Goal: Use online tool/utility: Use online tool/utility

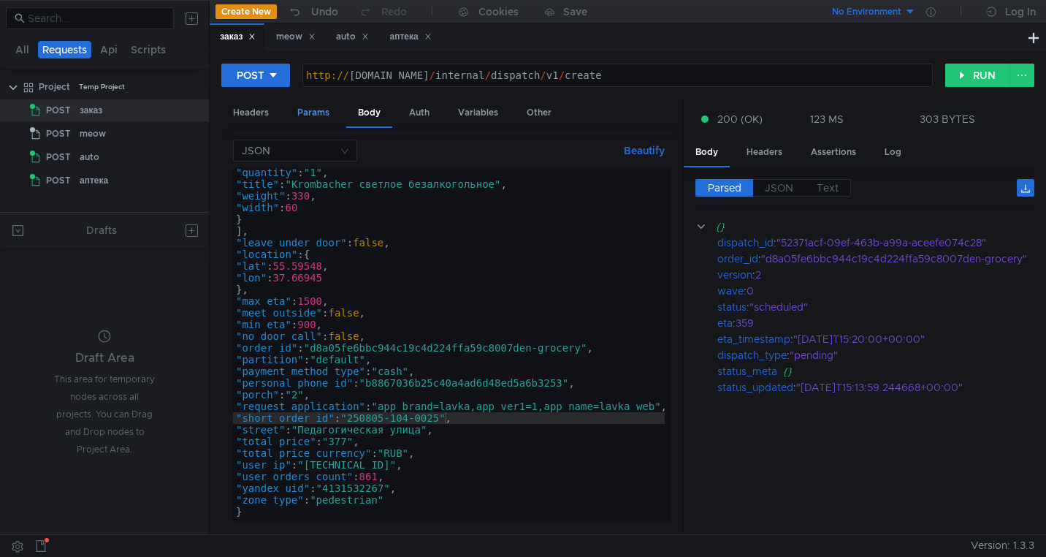
scroll to position [305, 0]
click at [248, 115] on div "Headers" at bounding box center [250, 112] width 59 height 27
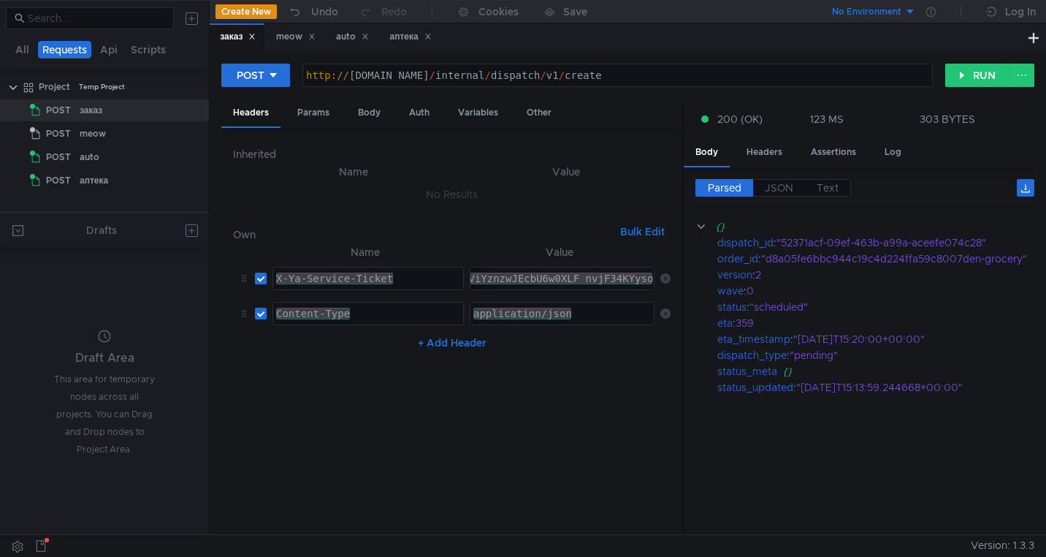
paste textarea "3_ARDFtpHGBiIRCMTzehCq33sgg43MkaXU_gE:PGACgSozSpDoza9TfyBCU5VjfB2BRQIJSgaf6MYSW…"
type textarea "3:serv:CP3_ARDFtpHGBiIRCMTzehCq33sgg43MkaXU_gE:PGACgSozSpDoza9TfyBCU5VjfB2BRQIJ…"
click at [325, 118] on div "Params" at bounding box center [314, 112] width 56 height 27
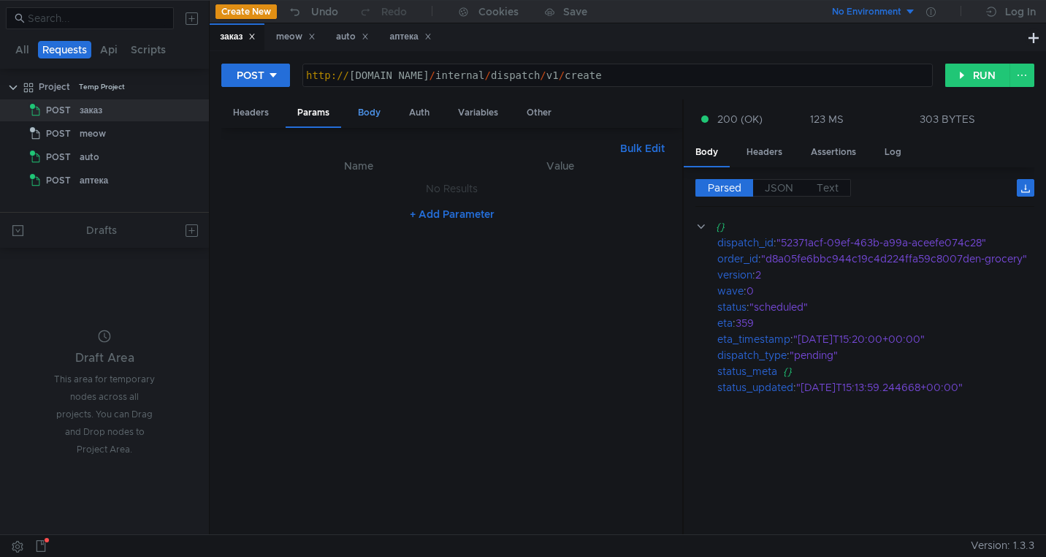
click at [366, 118] on div "Body" at bounding box center [369, 112] width 46 height 27
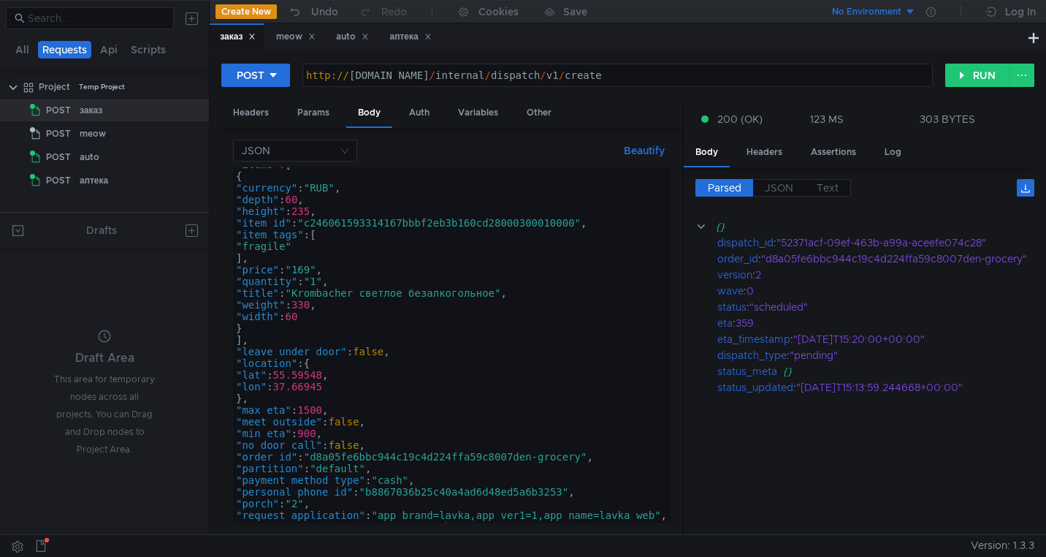
scroll to position [0, 0]
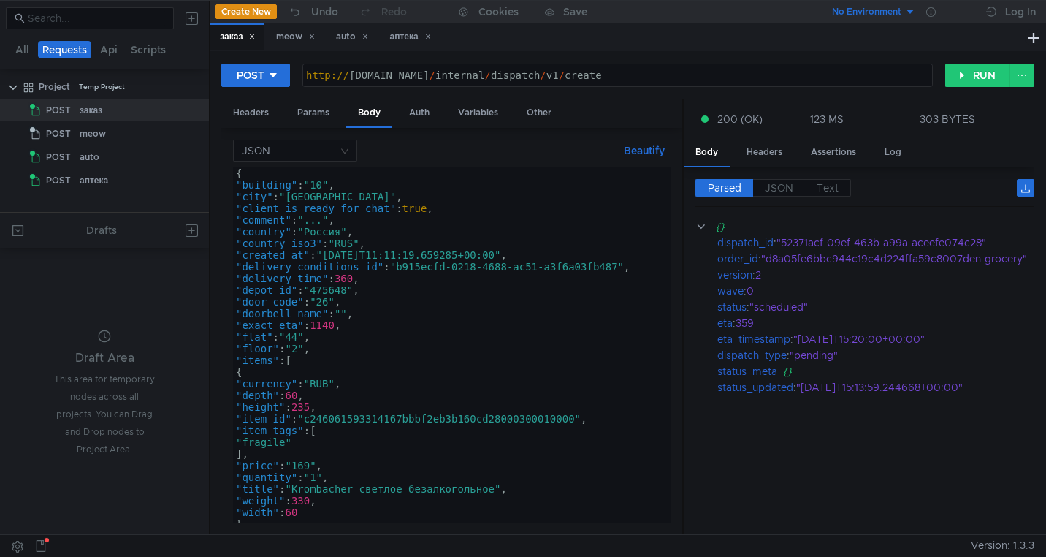
click at [389, 255] on div "{ "building" : "10" , "city" : "Москва" , "client_is_ready_for_chat" : true , "…" at bounding box center [454, 353] width 442 height 373
click at [407, 258] on div "{ "building" : "10" , "city" : "Москва" , "client_is_ready_for_chat" : true , "…" at bounding box center [454, 353] width 442 height 373
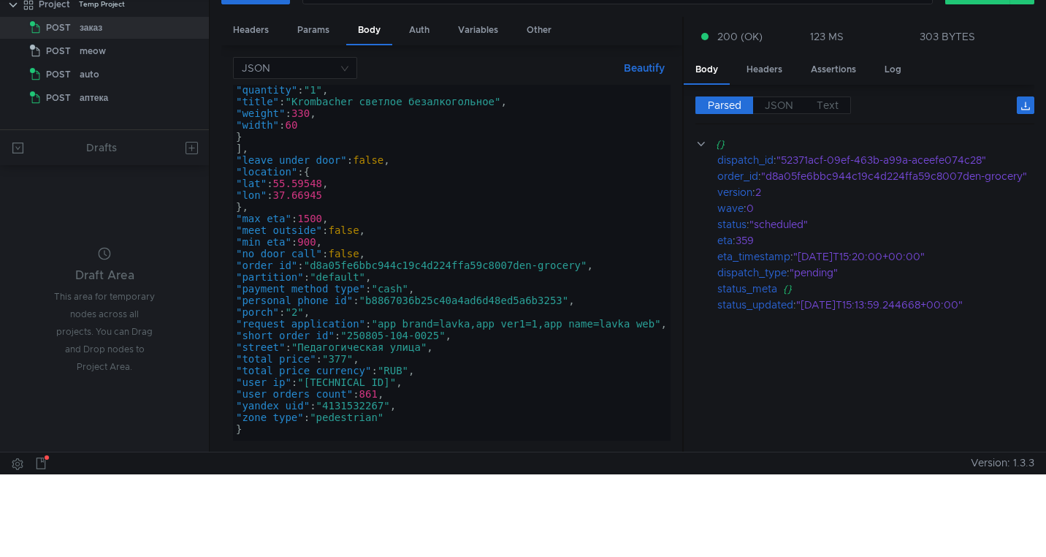
scroll to position [83, 0]
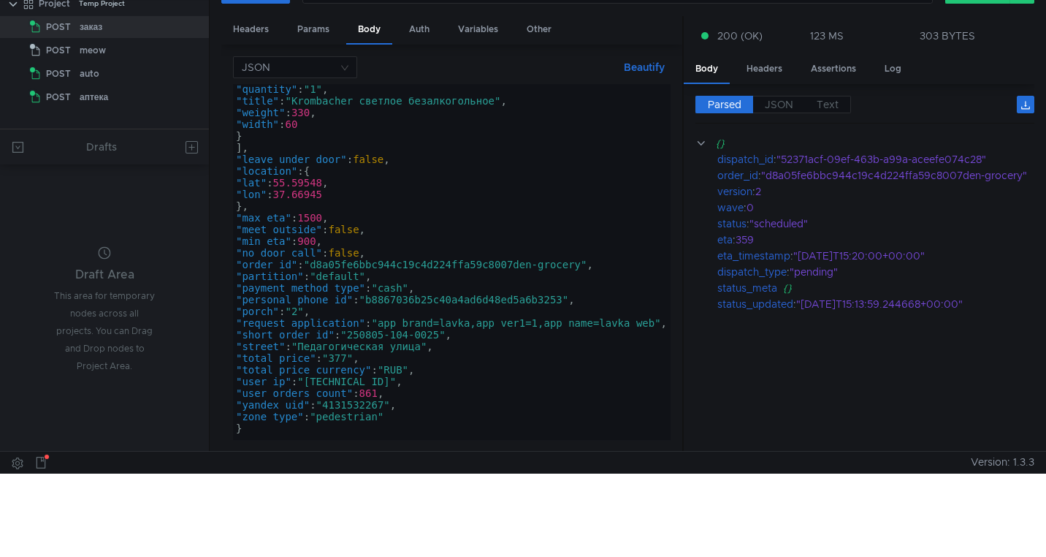
click at [517, 268] on div ""quantity" : "1" , "title" : "Krombacher светлое безалкогольное" , "weight" : 3…" at bounding box center [454, 269] width 442 height 373
click at [444, 335] on div ""quantity" : "1" , "title" : "Krombacher светлое безалкогольное" , "weight" : 3…" at bounding box center [454, 269] width 442 height 373
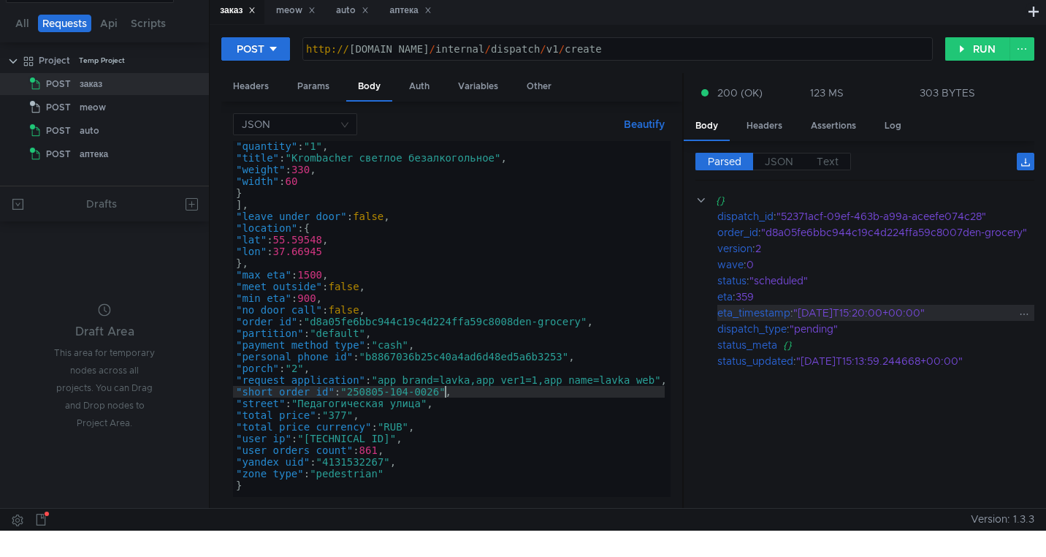
scroll to position [0, 0]
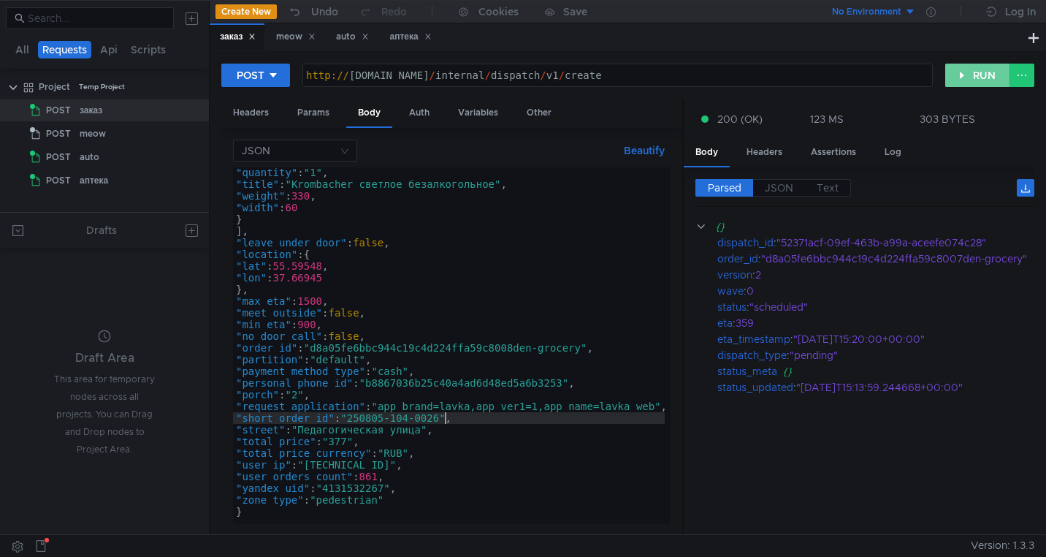
type textarea ""short_order_id": "250805-104-0026","
click at [971, 72] on button "RUN" at bounding box center [978, 75] width 65 height 23
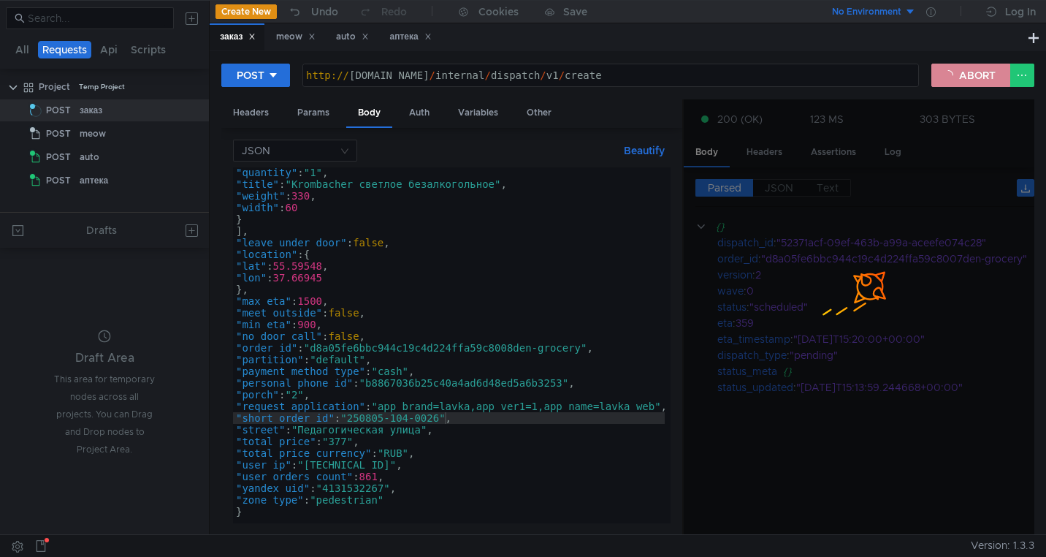
click at [971, 72] on button "ABORT" at bounding box center [971, 75] width 79 height 23
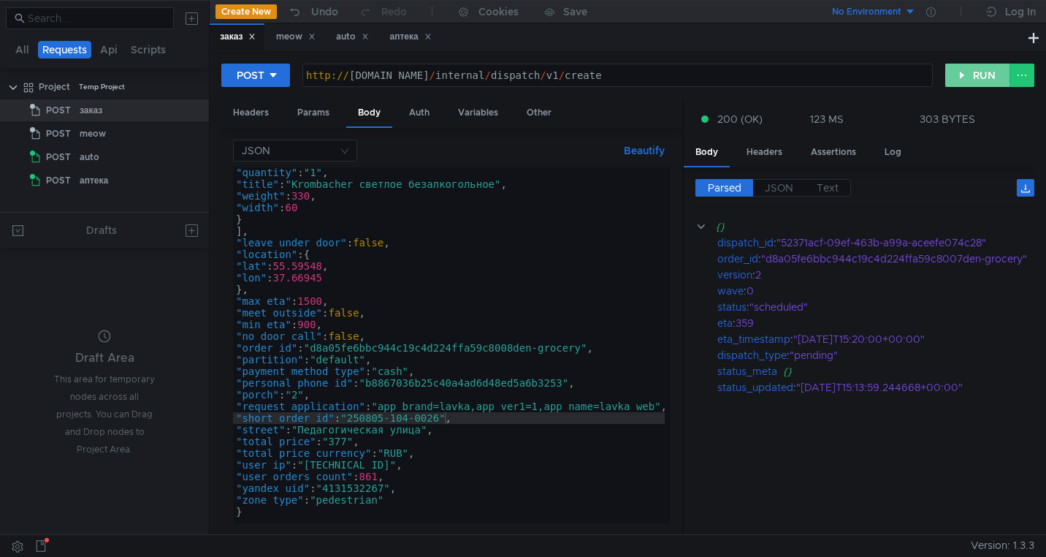
click at [971, 72] on button "RUN" at bounding box center [978, 75] width 65 height 23
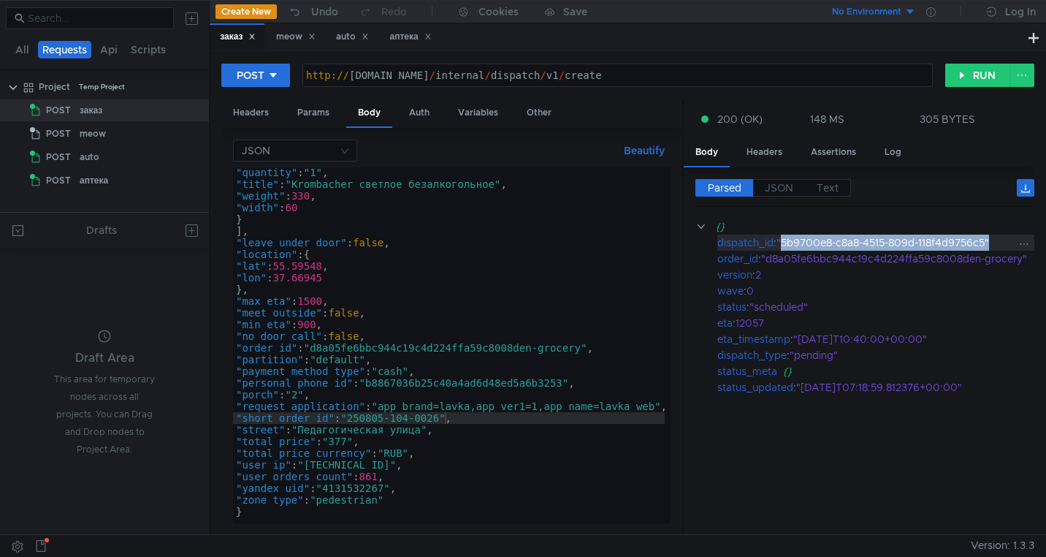
drag, startPoint x: 992, startPoint y: 246, endPoint x: 786, endPoint y: 243, distance: 206.8
click at [786, 243] on div ""5b9700e8-c8a8-4515-809d-118f4d9756c5"" at bounding box center [905, 243] width 256 height 16
copy div "5b9700e8-c8a8-4515-809d-118f4d9756c5""
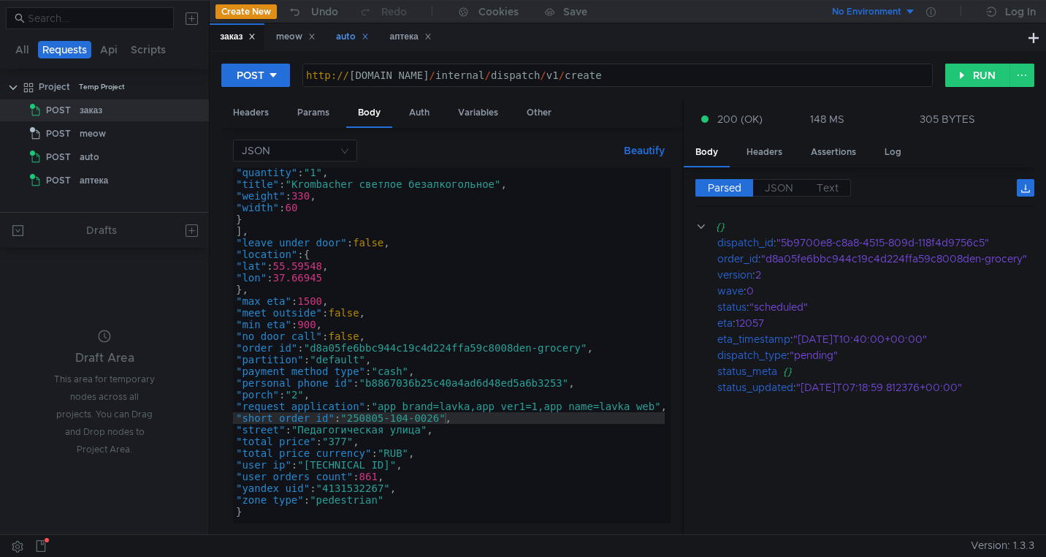
click at [343, 40] on div "auto" at bounding box center [352, 36] width 33 height 15
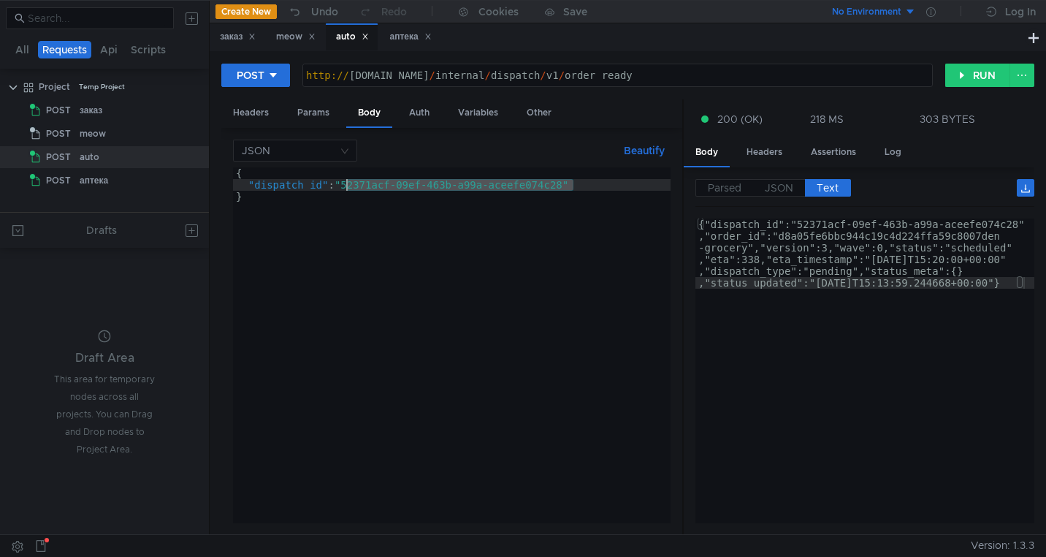
drag, startPoint x: 586, startPoint y: 182, endPoint x: 346, endPoint y: 188, distance: 239.7
click at [346, 188] on div "{ "dispatch_id" : "52371acf-09ef-463b-a99a-aceefe074c28" }" at bounding box center [452, 356] width 438 height 379
paste textarea "b9700e8-c8a8-4515-809d-118f4d9756c5"
type textarea ""dispatch_id": "5b9700e8-c8a8-4515-809d-118f4d9756c5""
click at [968, 76] on button "RUN" at bounding box center [978, 75] width 65 height 23
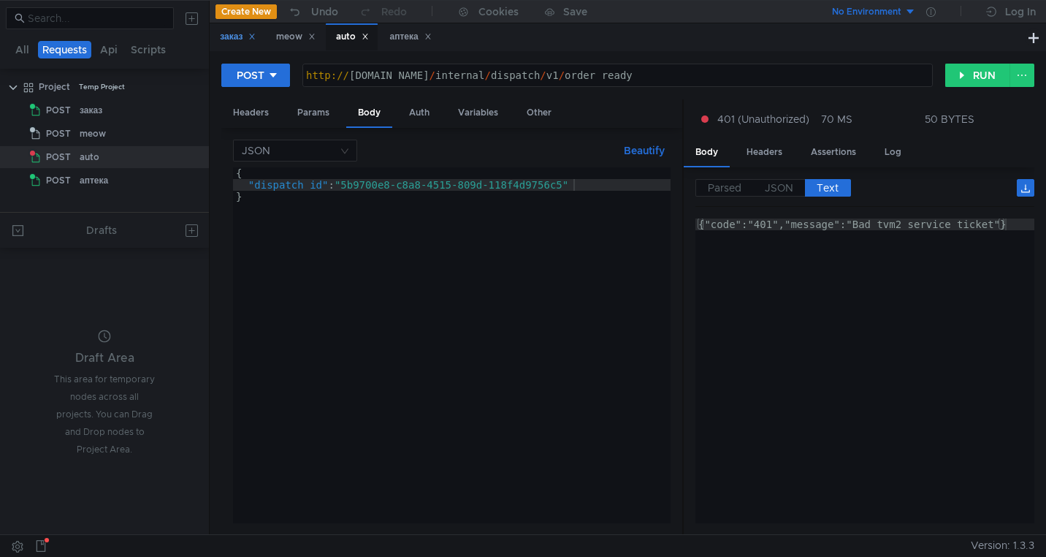
click at [235, 35] on div "заказ" at bounding box center [238, 36] width 36 height 15
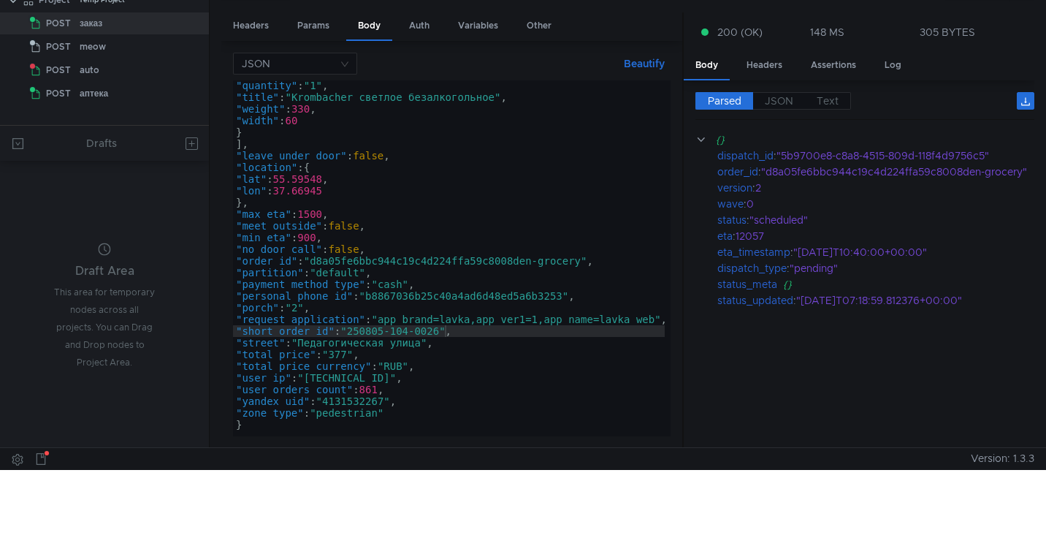
scroll to position [115, 0]
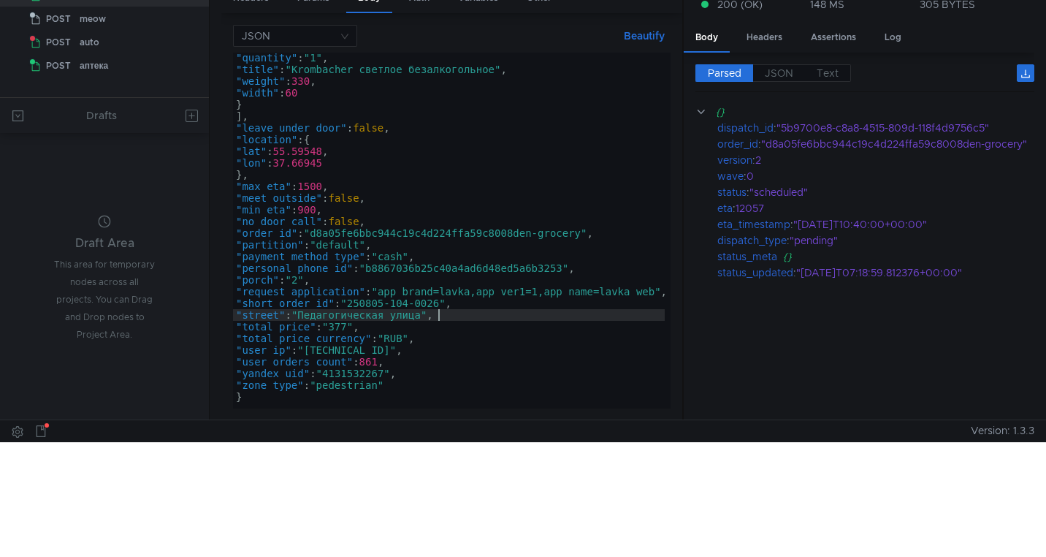
click at [444, 311] on div ""quantity" : "1" , "title" : "Krombacher светлое безалкогольное" , "weight" : 3…" at bounding box center [454, 238] width 442 height 373
click at [444, 304] on div ""quantity" : "1" , "title" : "Krombacher светлое безалкогольное" , "weight" : 3…" at bounding box center [454, 238] width 442 height 373
click at [521, 235] on div ""quantity" : "1" , "title" : "Krombacher светлое безалкогольное" , "weight" : 3…" at bounding box center [454, 238] width 442 height 373
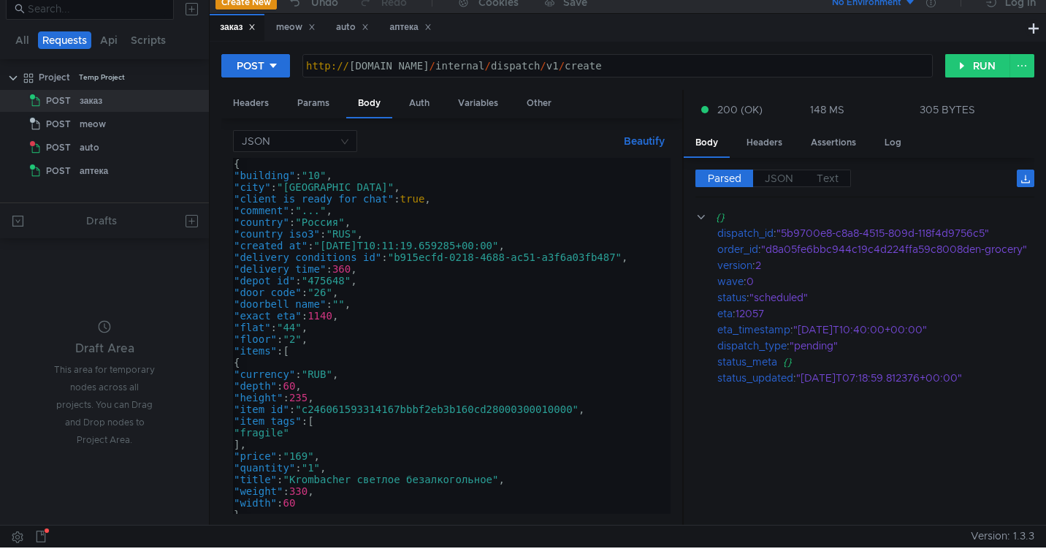
scroll to position [8, 0]
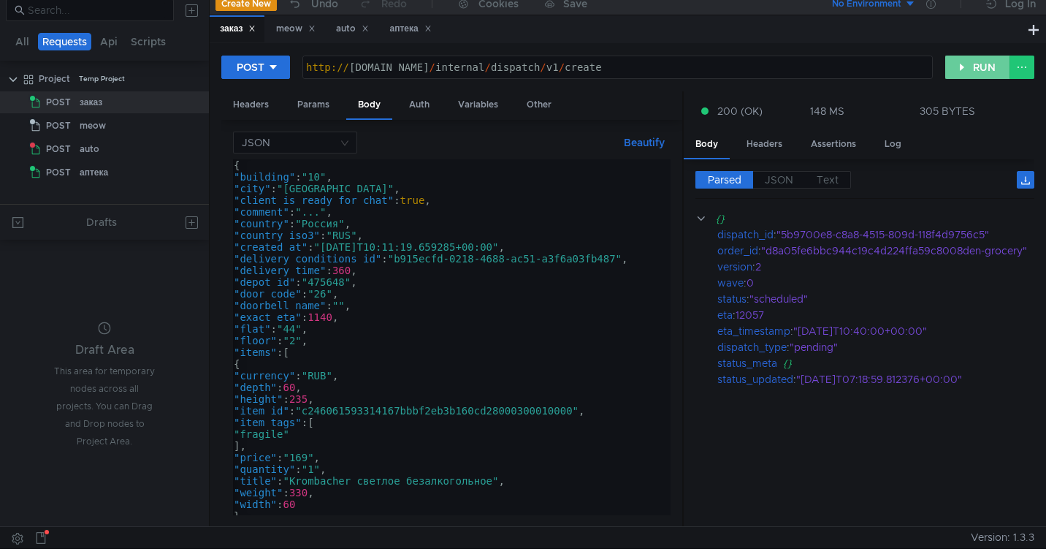
type textarea ""order_id": "d8a05fe6bbc944c19c4d224ffa59c8009den-grocery","
click at [962, 66] on button "RUN" at bounding box center [978, 67] width 65 height 23
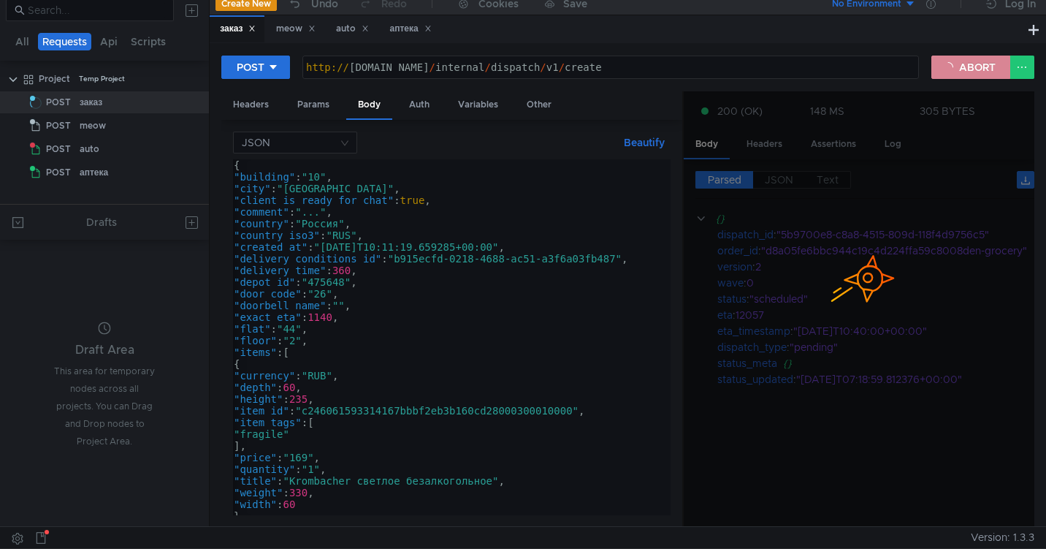
click at [962, 66] on button "ABORT" at bounding box center [971, 67] width 79 height 23
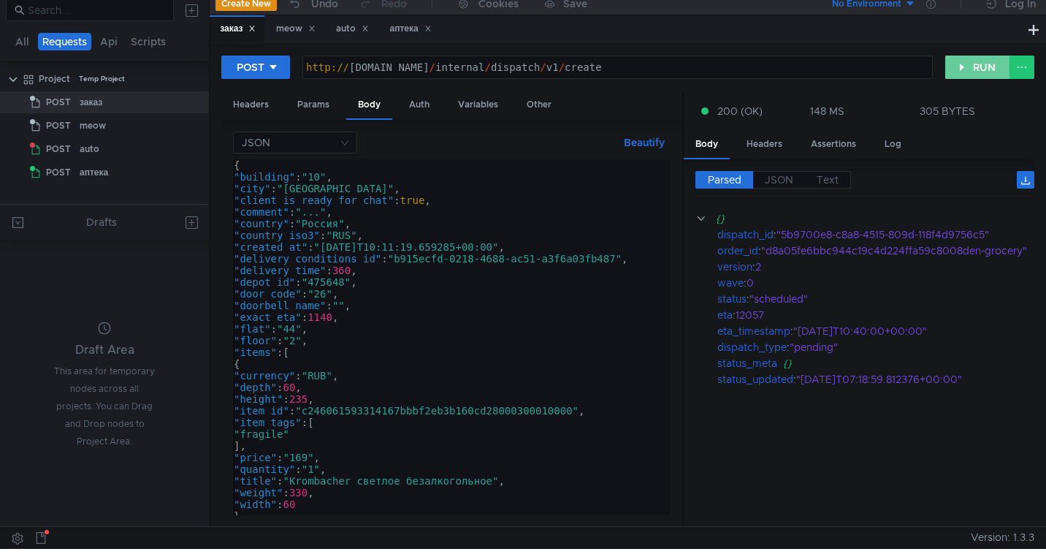
click at [962, 66] on button "RUN" at bounding box center [978, 67] width 65 height 23
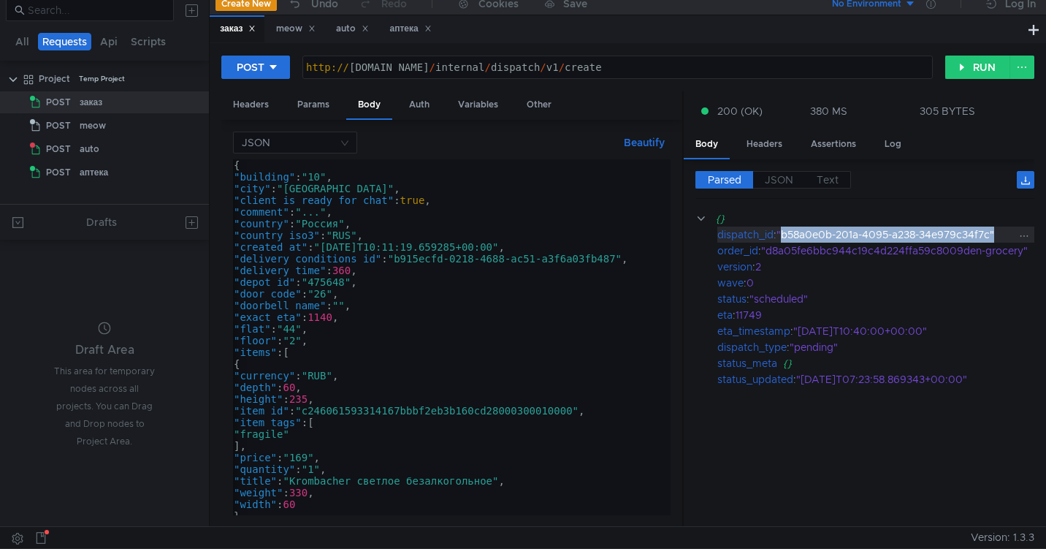
drag, startPoint x: 996, startPoint y: 233, endPoint x: 786, endPoint y: 238, distance: 210.5
click at [786, 238] on div ""b58a0e0b-201a-4095-a238-34e979c34f7c"" at bounding box center [905, 235] width 256 height 16
copy div "b58a0e0b-201a-4095-a238-34e979c34f7c""
click at [350, 34] on div "auto" at bounding box center [352, 28] width 33 height 15
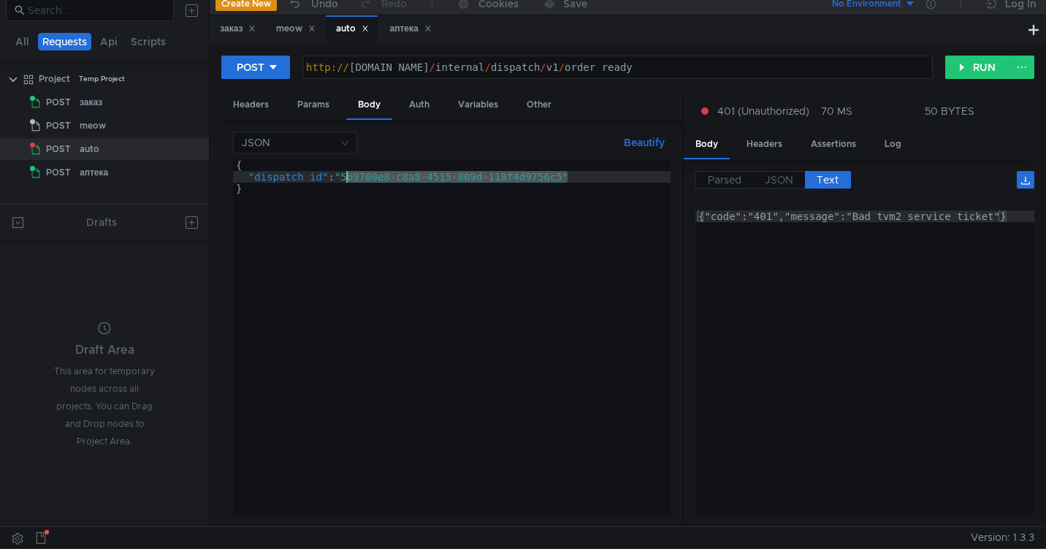
drag, startPoint x: 569, startPoint y: 180, endPoint x: 349, endPoint y: 179, distance: 220.7
click at [348, 179] on div "{ "dispatch_id" : "5b9700e8-c8a8-4515-809d-118f4d9756c5" }" at bounding box center [452, 348] width 438 height 379
paste textarea "b58a0e0b-201a-4095-a238-34e979c34f7c""
type textarea ""dispatch_id": "b58a0e0b-201a-4095-a238-34e979c34f7c""
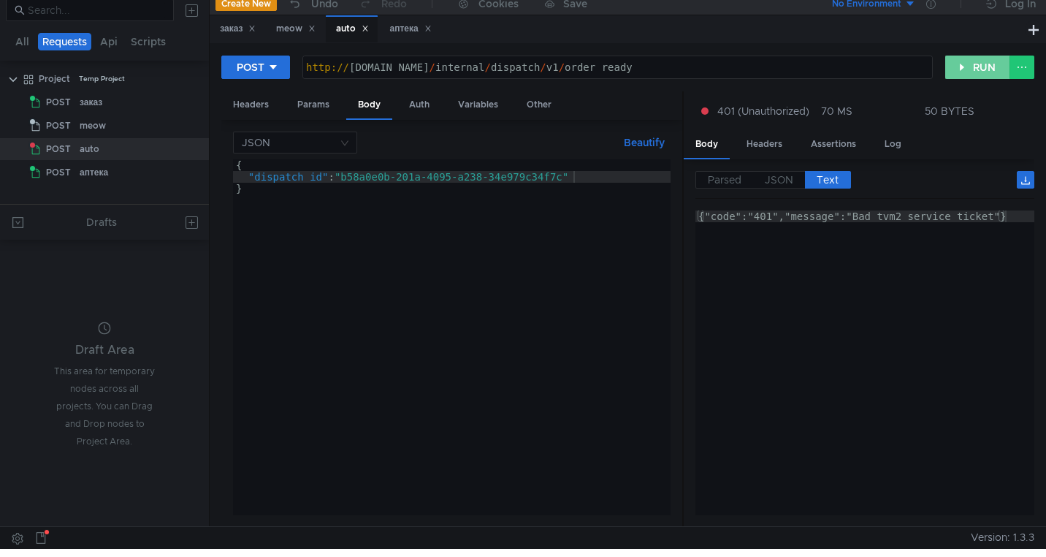
click at [975, 64] on button "RUN" at bounding box center [978, 67] width 65 height 23
click at [245, 107] on div "Headers" at bounding box center [250, 104] width 59 height 27
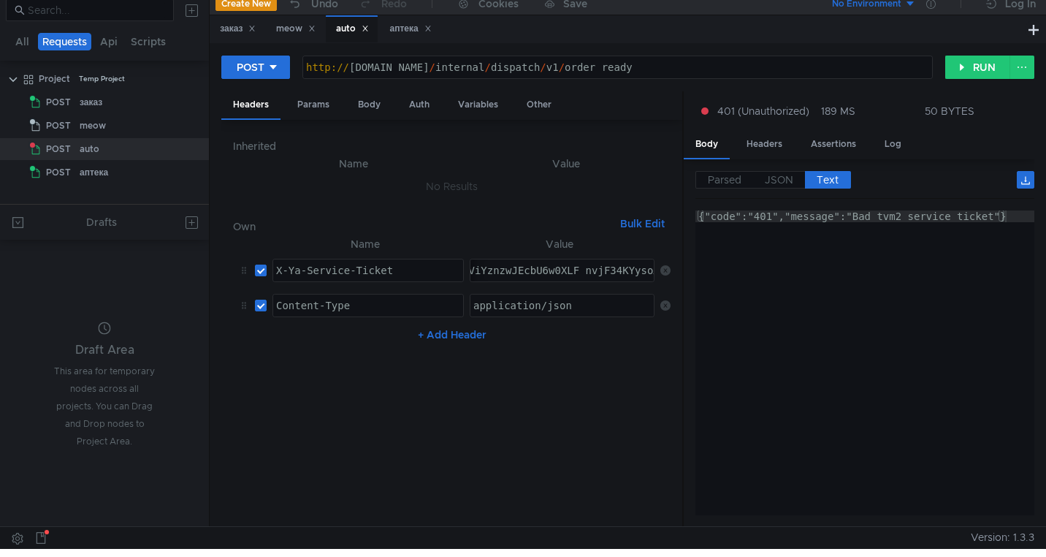
paste textarea "3:serv:CP3_ARDFtpHGBiIRCMTzehCq33sgg43MkaXU_gE:PGACgSozSpDoza9TfyBCU5VjfB2BRQIJ…"
type textarea "3:serv:CP3_ARDFtpHGBiIRCMTzehCq33sgg43MkaXU_gE:PGACgSozSpDoza9TfyBCU5VjfB2BRQIJ…"
click at [974, 70] on button "RUN" at bounding box center [978, 67] width 65 height 23
